Goal: Task Accomplishment & Management: Complete application form

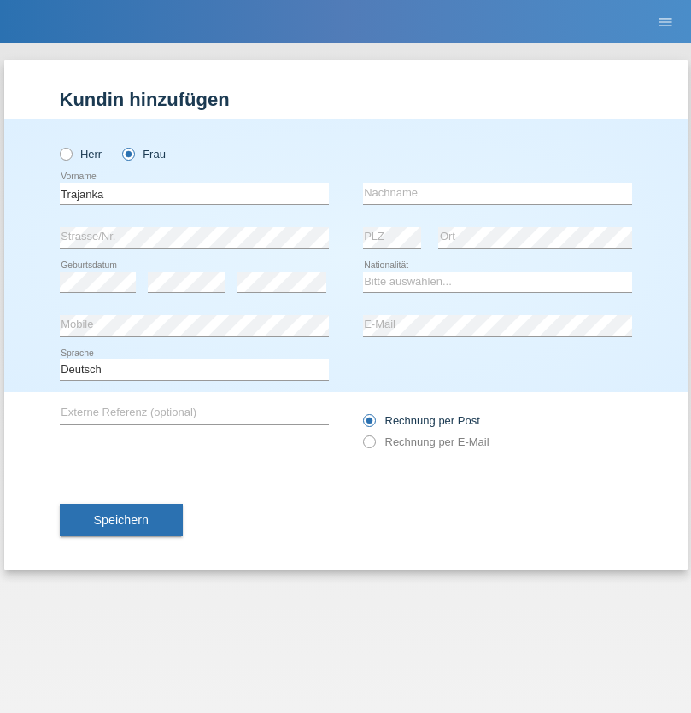
type input "Trajanka"
click at [497, 193] on input "text" at bounding box center [497, 193] width 269 height 21
type input "Angjelova"
select select "MK"
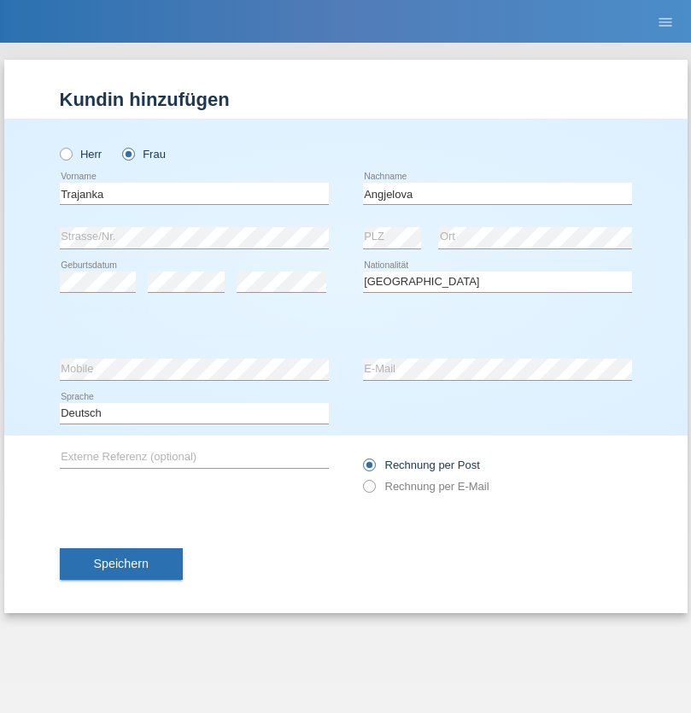
select select "C"
select select "01"
select select "08"
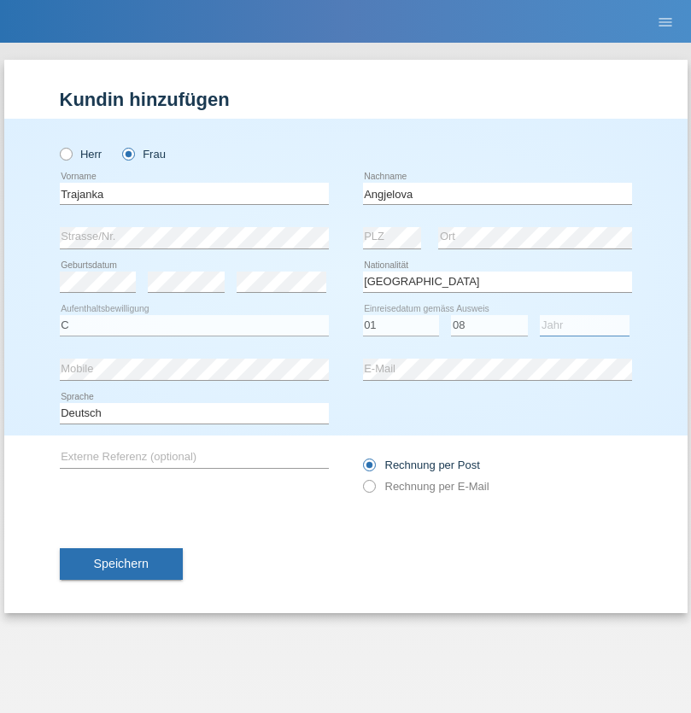
select select "2018"
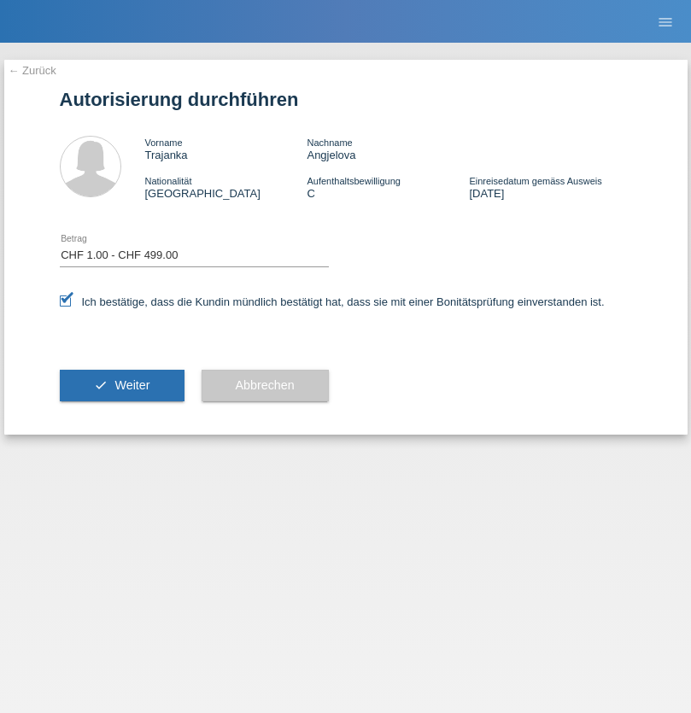
select select "1"
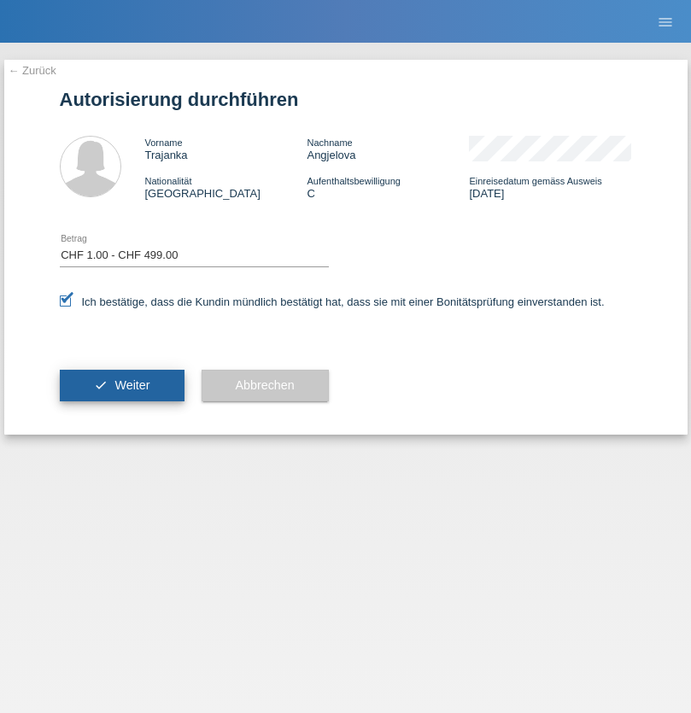
click at [121, 385] on span "Weiter" at bounding box center [131, 385] width 35 height 14
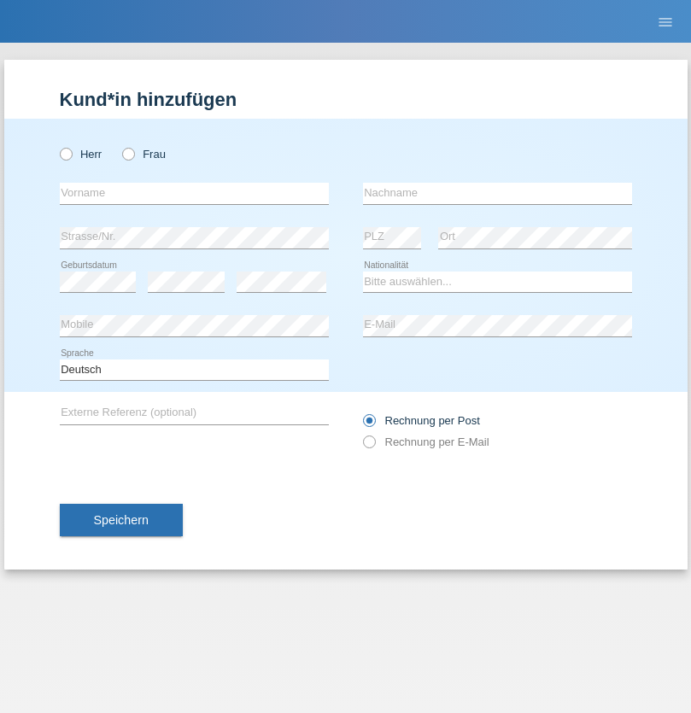
radio input "true"
click at [194, 193] on input "text" at bounding box center [194, 193] width 269 height 21
type input "Anis"
click at [497, 193] on input "text" at bounding box center [497, 193] width 269 height 21
type input "[PERSON_NAME]"
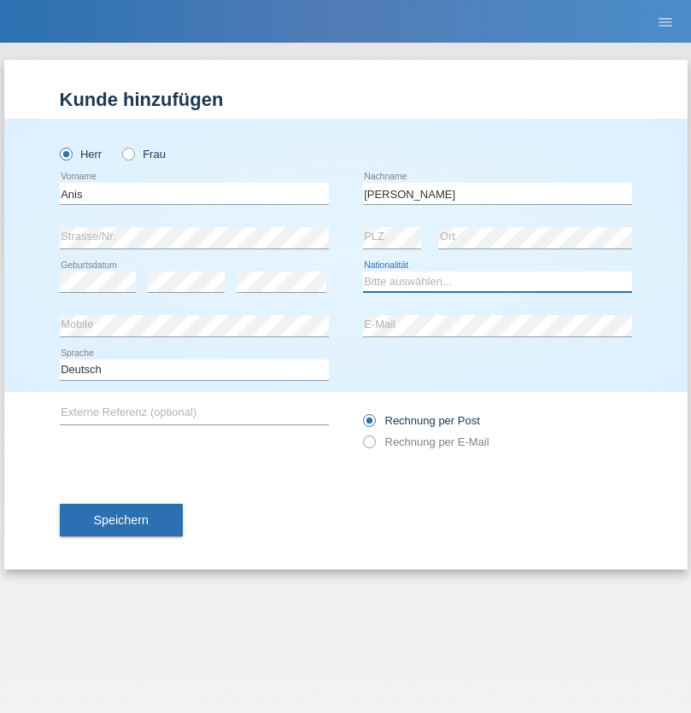
select select "CH"
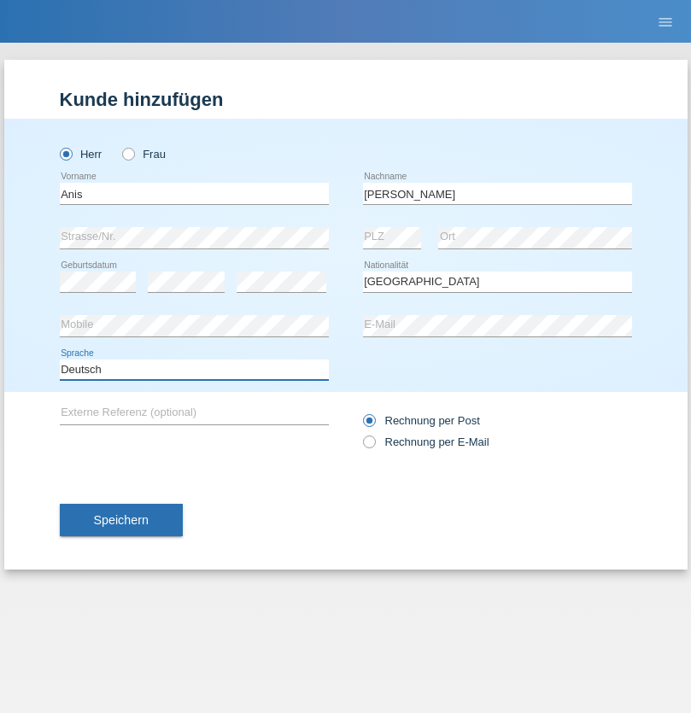
select select "en"
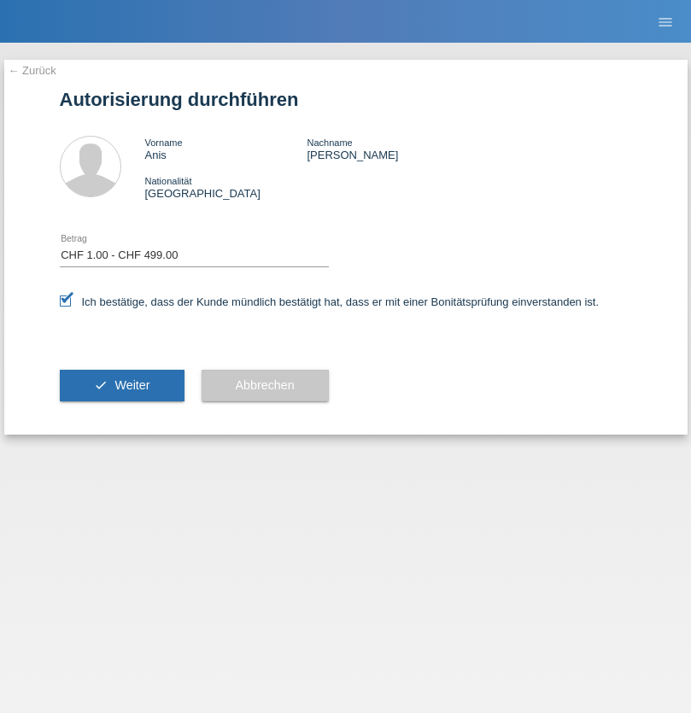
select select "1"
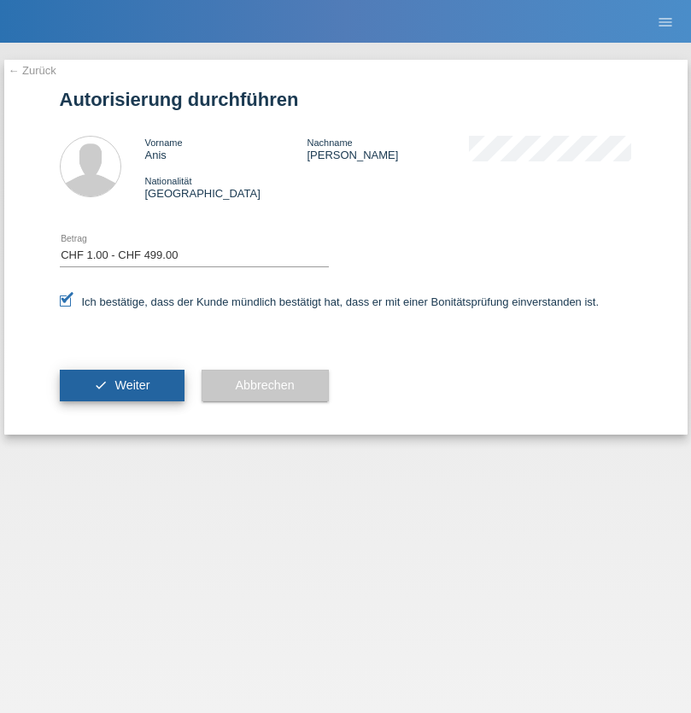
click at [121, 385] on span "Weiter" at bounding box center [131, 385] width 35 height 14
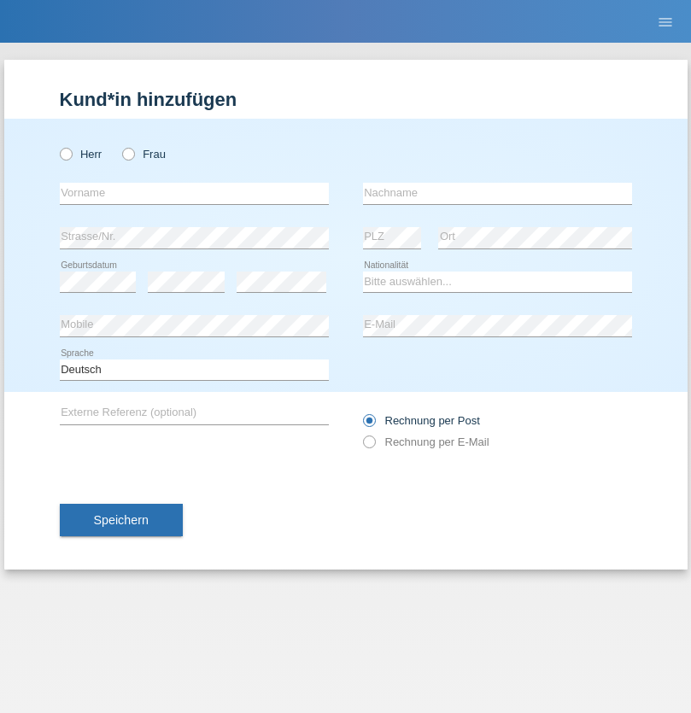
radio input "true"
click at [194, 193] on input "text" at bounding box center [194, 193] width 269 height 21
type input "[PERSON_NAME]"
click at [497, 193] on input "text" at bounding box center [497, 193] width 269 height 21
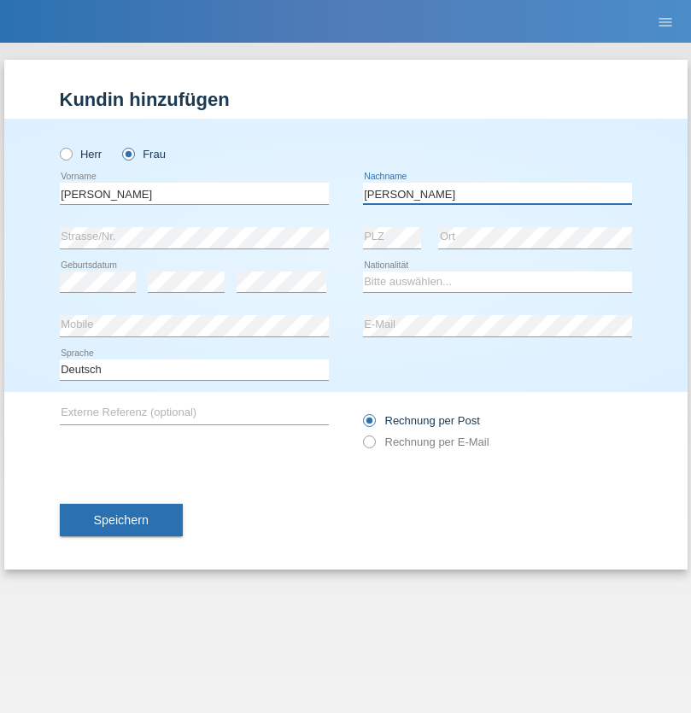
type input "[PERSON_NAME]"
select select "CH"
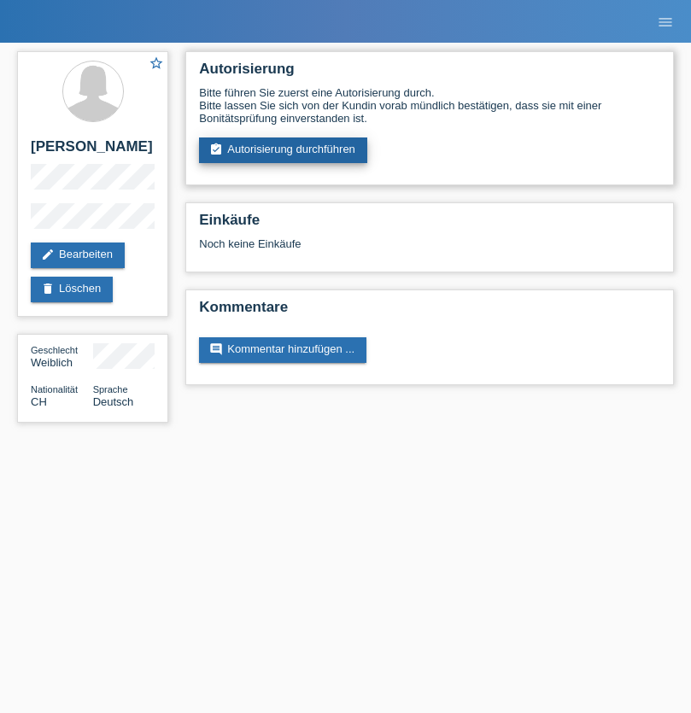
click at [283, 150] on link "assignment_turned_in Autorisierung durchführen" at bounding box center [283, 150] width 168 height 26
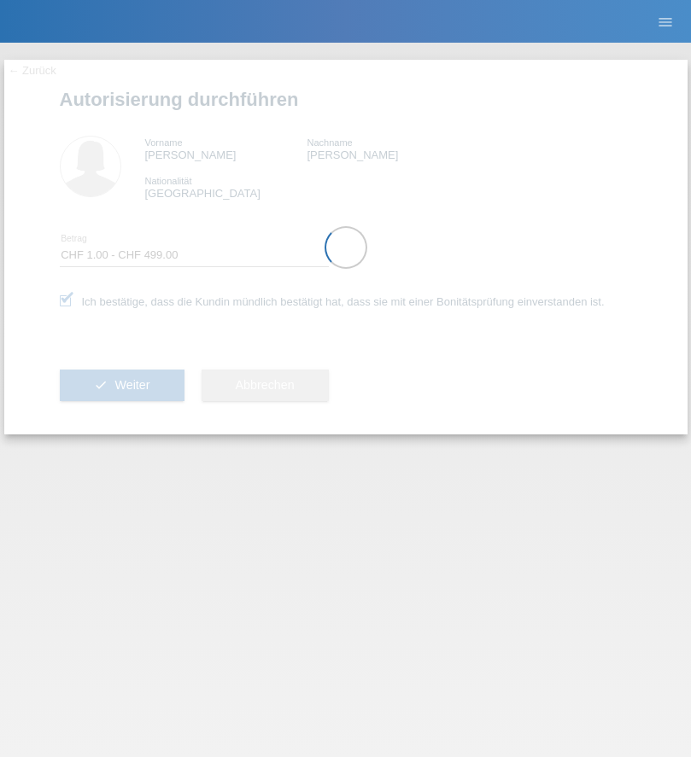
select select "1"
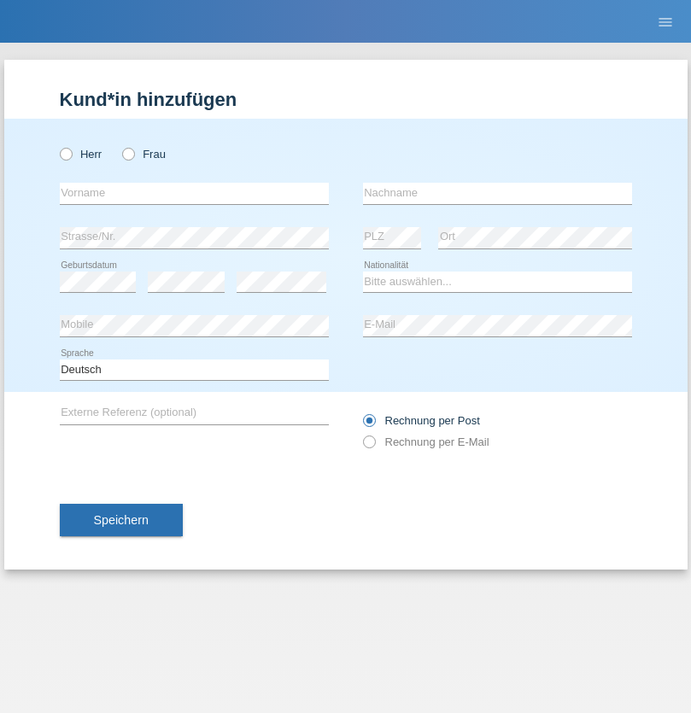
radio input "true"
click at [194, 193] on input "text" at bounding box center [194, 193] width 269 height 21
type input "Anca"
click at [497, 193] on input "text" at bounding box center [497, 193] width 269 height 21
type input "Izzo"
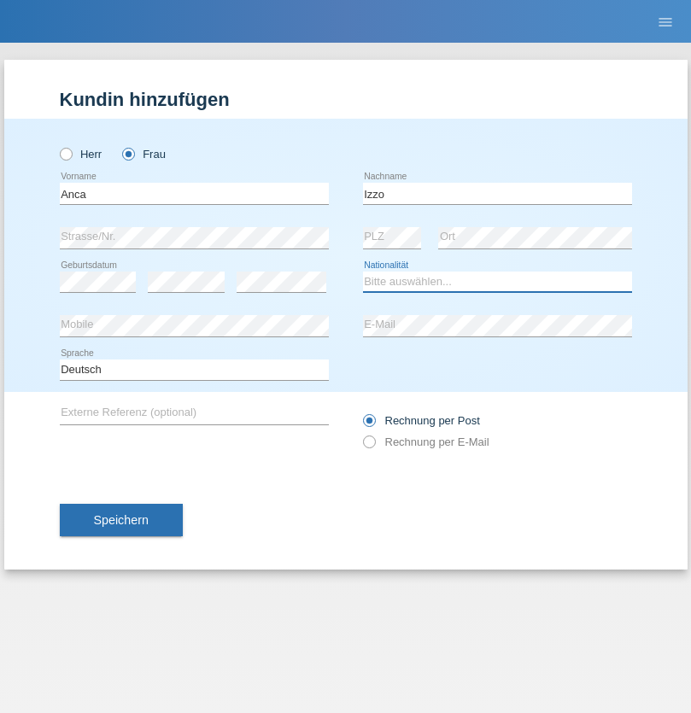
select select "OM"
select select "C"
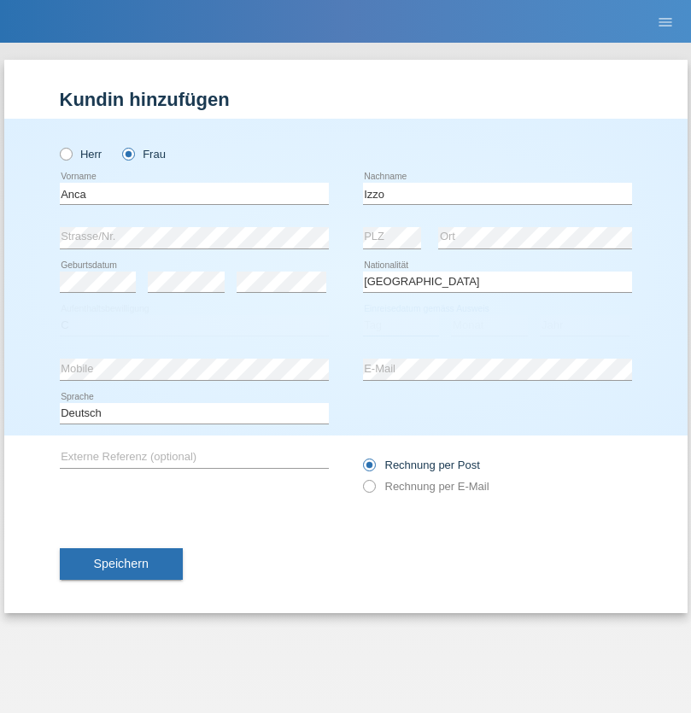
select select "01"
select select "07"
select select "2015"
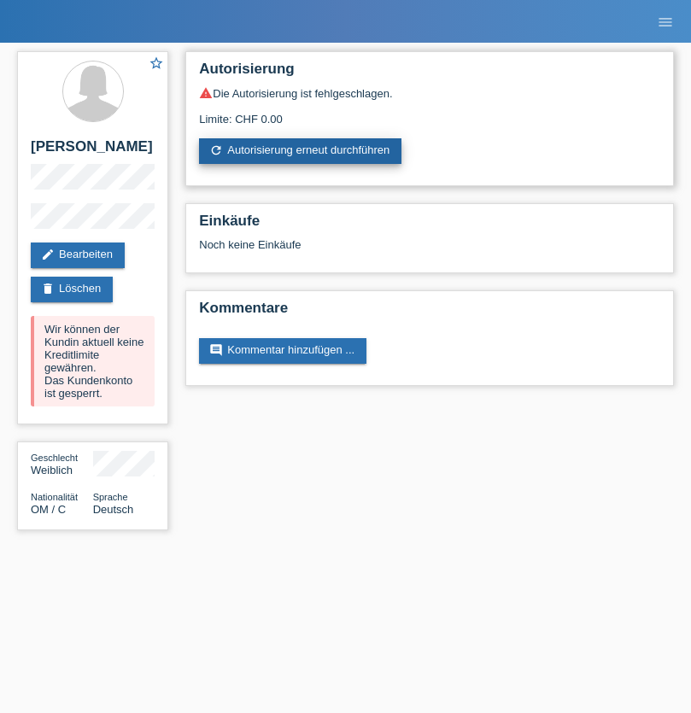
click at [301, 151] on link "refresh Autorisierung erneut durchführen" at bounding box center [300, 151] width 202 height 26
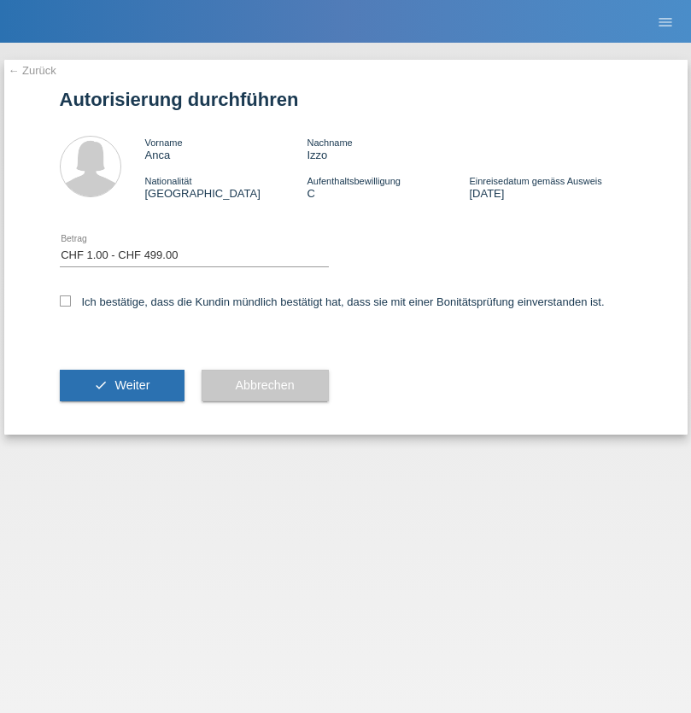
select select "1"
checkbox input "true"
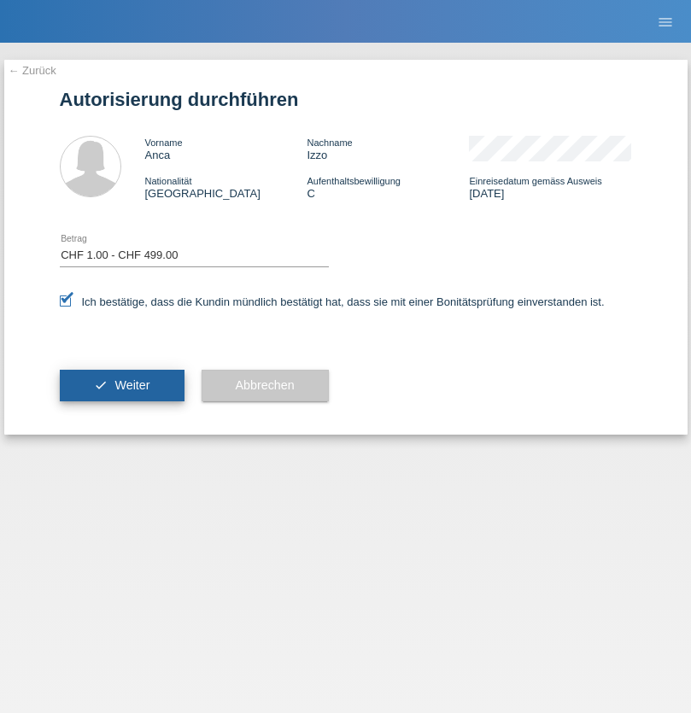
click at [121, 385] on span "Weiter" at bounding box center [131, 385] width 35 height 14
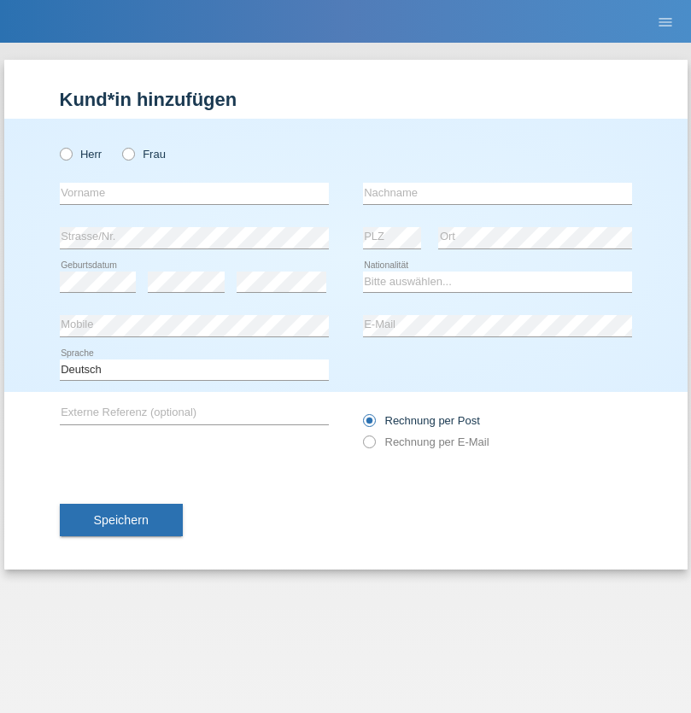
radio input "true"
click at [194, 193] on input "text" at bounding box center [194, 193] width 269 height 21
type input "[PERSON_NAME]"
click at [497, 193] on input "text" at bounding box center [497, 193] width 269 height 21
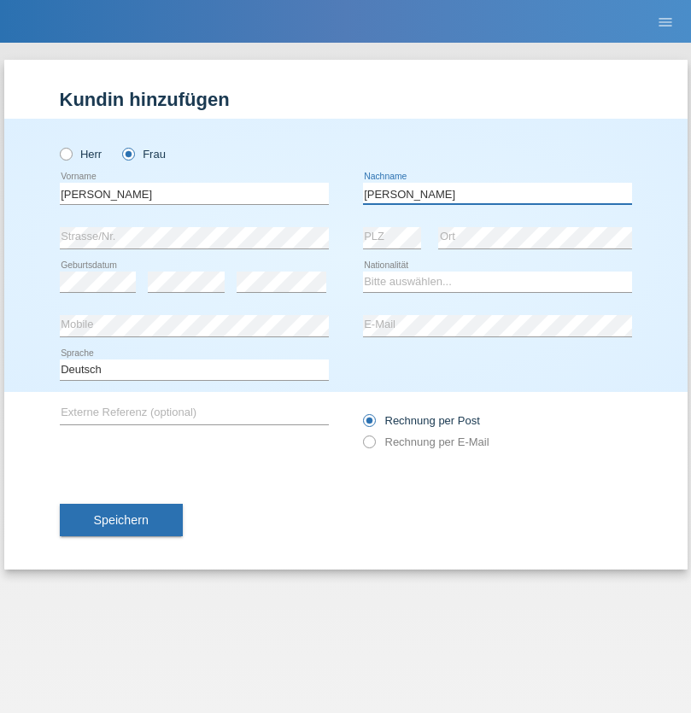
type input "[PERSON_NAME]"
select select "CH"
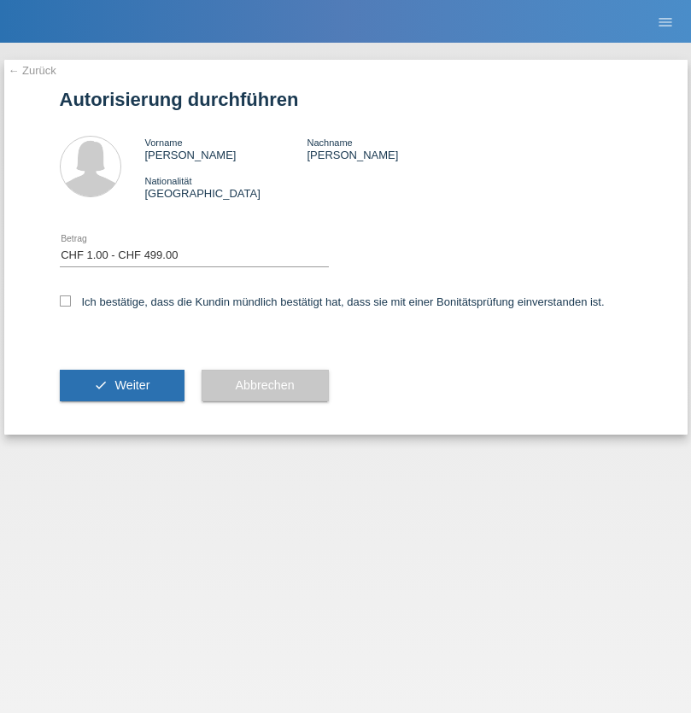
select select "1"
checkbox input "true"
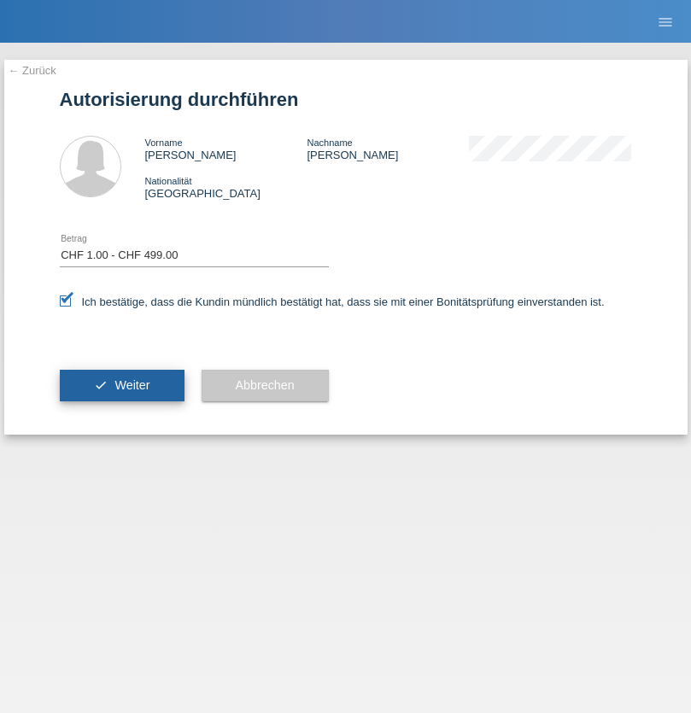
click at [121, 385] on span "Weiter" at bounding box center [131, 385] width 35 height 14
